Goal: Task Accomplishment & Management: Use online tool/utility

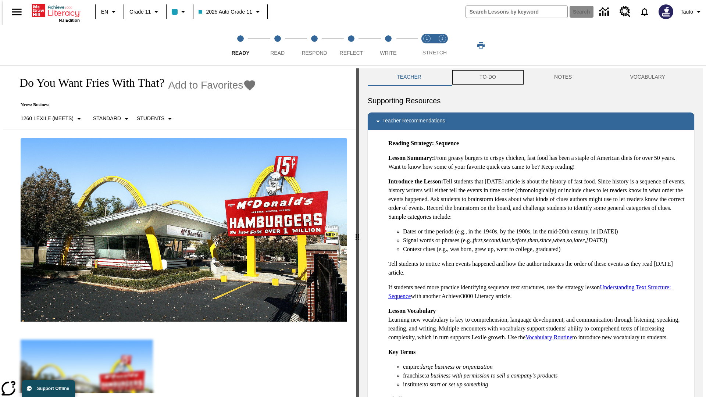
click at [487, 77] on button "TO-DO" at bounding box center [488, 77] width 75 height 18
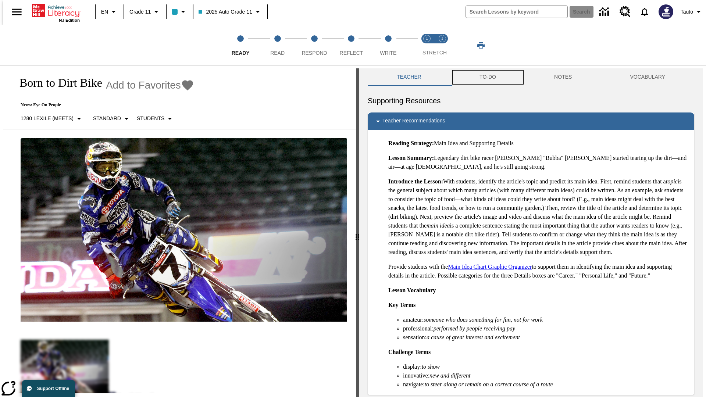
click at [487, 77] on button "TO-DO" at bounding box center [488, 77] width 75 height 18
